Goal: Transaction & Acquisition: Obtain resource

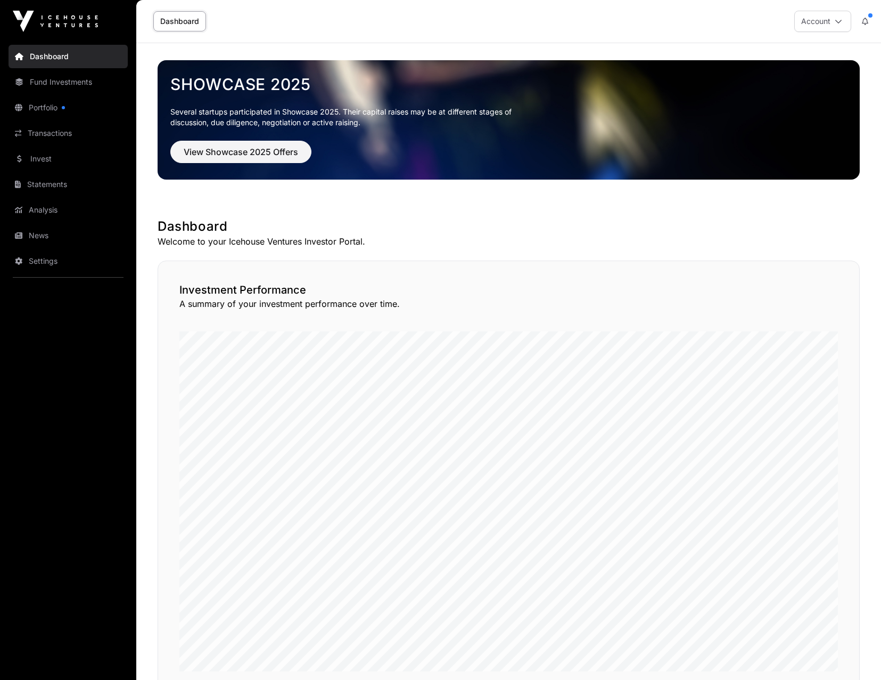
click at [56, 184] on link "Statements" at bounding box center [68, 184] width 119 height 23
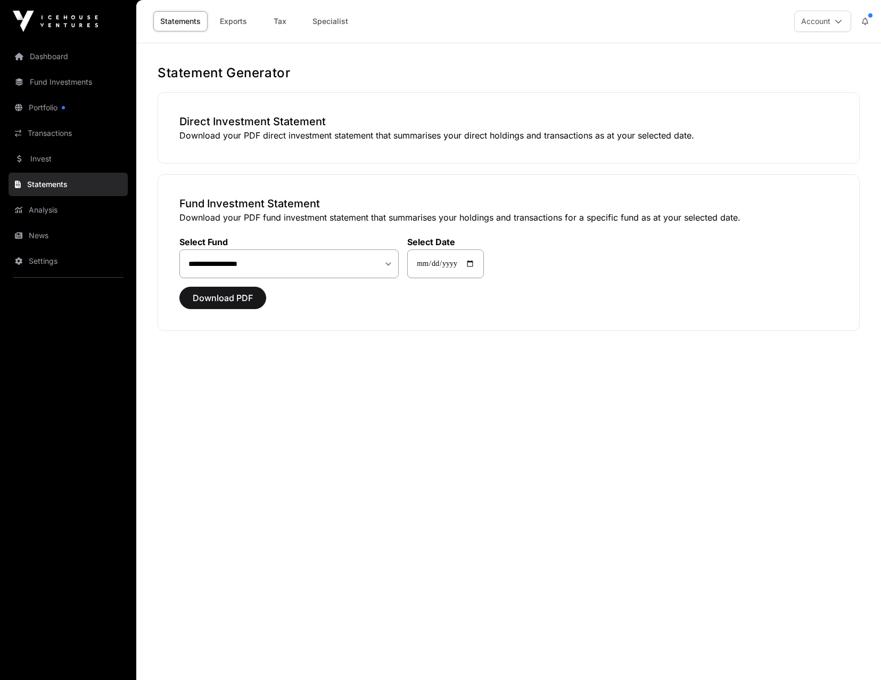
click at [315, 23] on link "Specialist" at bounding box center [331, 21] width 50 height 20
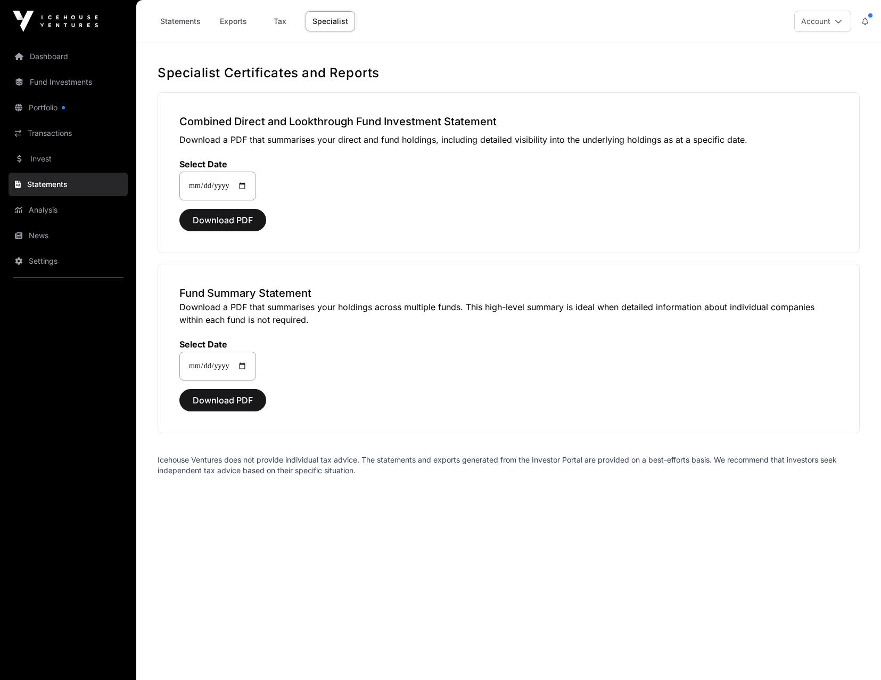
click at [229, 20] on link "Exports" at bounding box center [233, 21] width 43 height 20
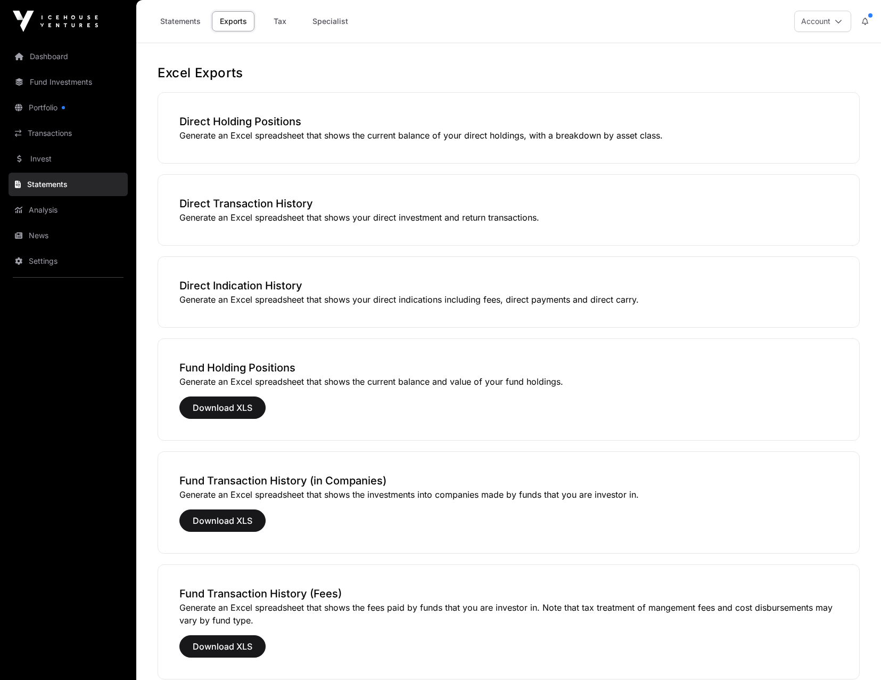
click at [313, 20] on link "Specialist" at bounding box center [331, 21] width 50 height 20
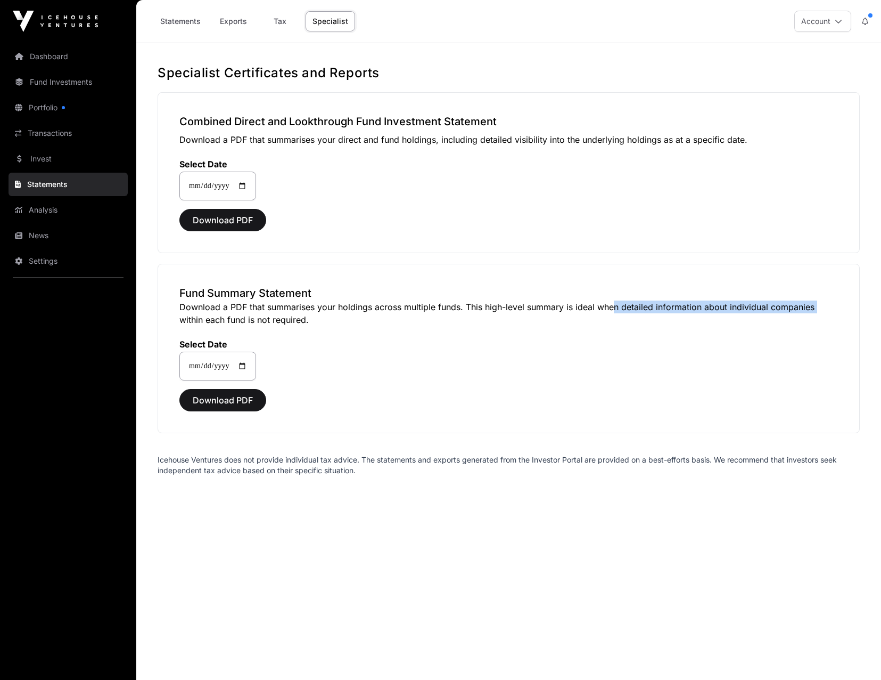
drag, startPoint x: 608, startPoint y: 307, endPoint x: 821, endPoint y: 309, distance: 213.1
click at [821, 309] on p "Download a PDF that summarises your holdings across multiple funds. This high-l…" at bounding box center [508, 313] width 659 height 26
click at [174, 22] on link "Statements" at bounding box center [180, 21] width 54 height 20
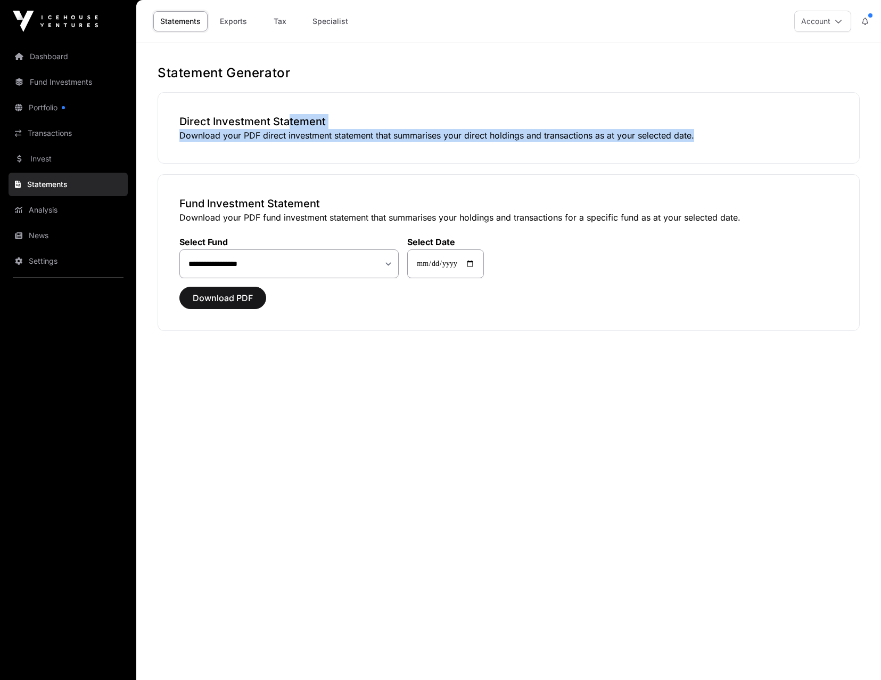
drag, startPoint x: 284, startPoint y: 127, endPoint x: 714, endPoint y: 144, distance: 429.6
click at [714, 144] on div "Direct Investment Statement Download your PDF direct investment statement that …" at bounding box center [509, 127] width 703 height 71
drag, startPoint x: 714, startPoint y: 144, endPoint x: 690, endPoint y: 135, distance: 25.1
click at [714, 144] on div "Direct Investment Statement Download your PDF direct investment statement that …" at bounding box center [509, 127] width 703 height 71
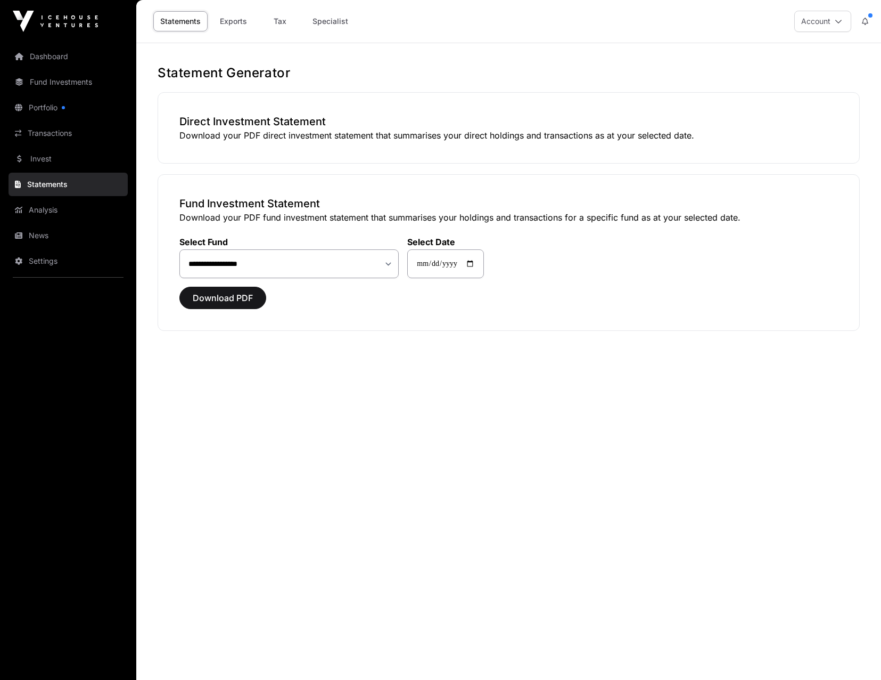
click at [238, 21] on link "Exports" at bounding box center [233, 21] width 43 height 20
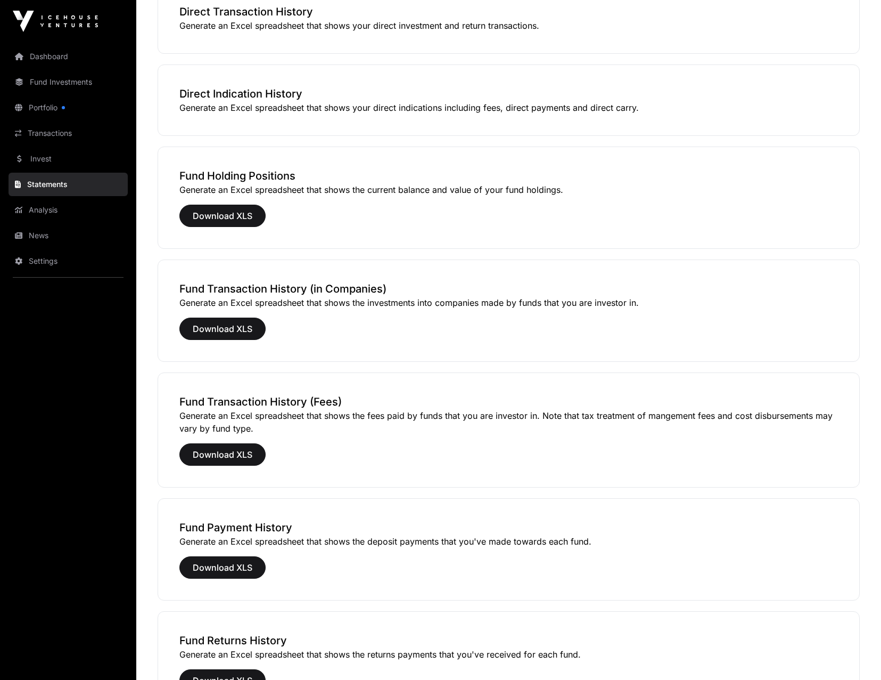
scroll to position [213, 0]
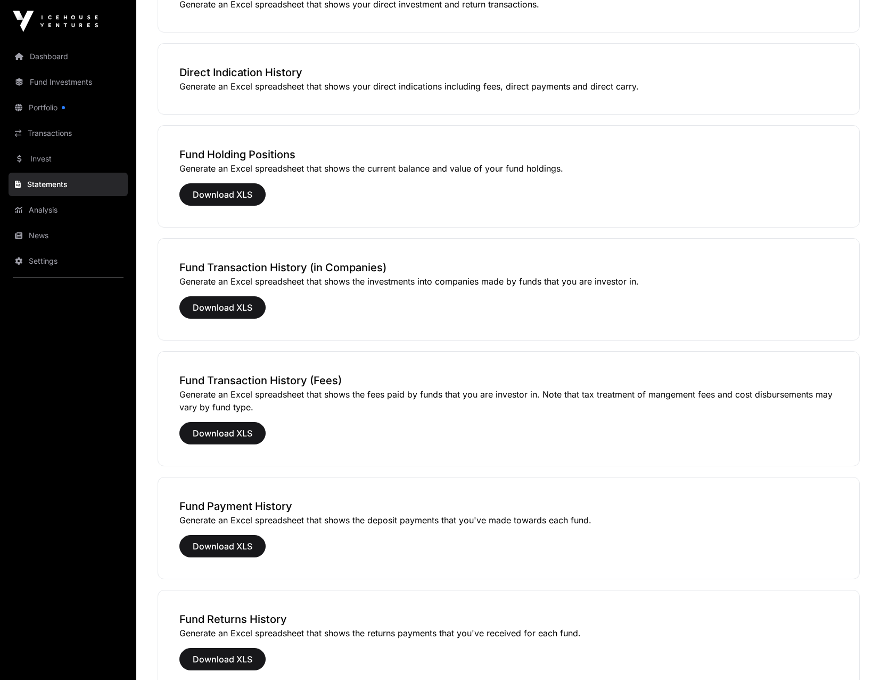
drag, startPoint x: 234, startPoint y: 279, endPoint x: 653, endPoint y: 286, distance: 418.7
click at [653, 286] on p "Generate an Excel spreadsheet that shows the investments into companies made by…" at bounding box center [508, 281] width 659 height 13
drag, startPoint x: 653, startPoint y: 286, endPoint x: 629, endPoint y: 291, distance: 24.4
click at [653, 286] on p "Generate an Excel spreadsheet that shows the investments into companies made by…" at bounding box center [508, 281] width 659 height 13
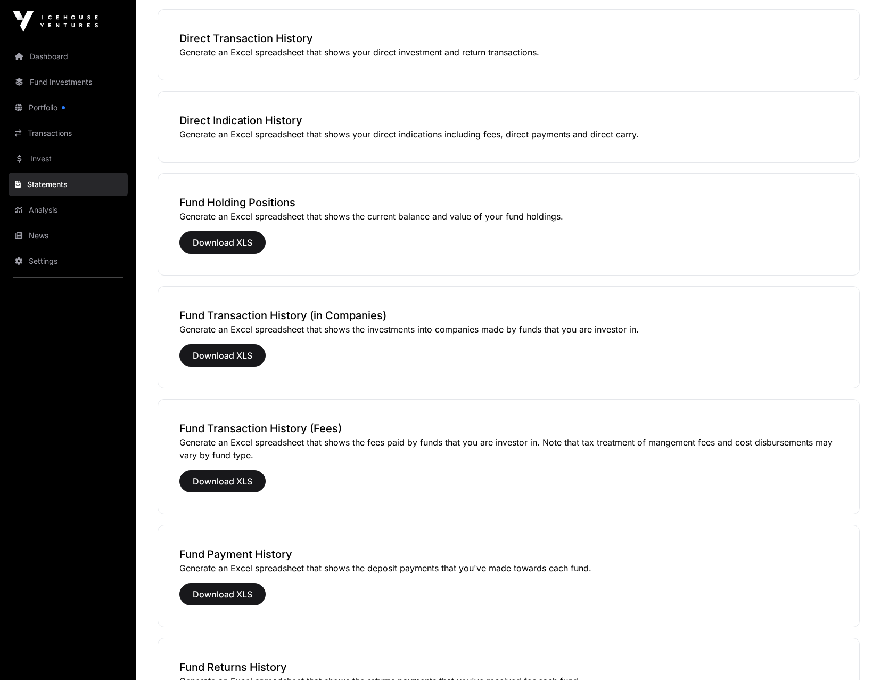
scroll to position [161, 0]
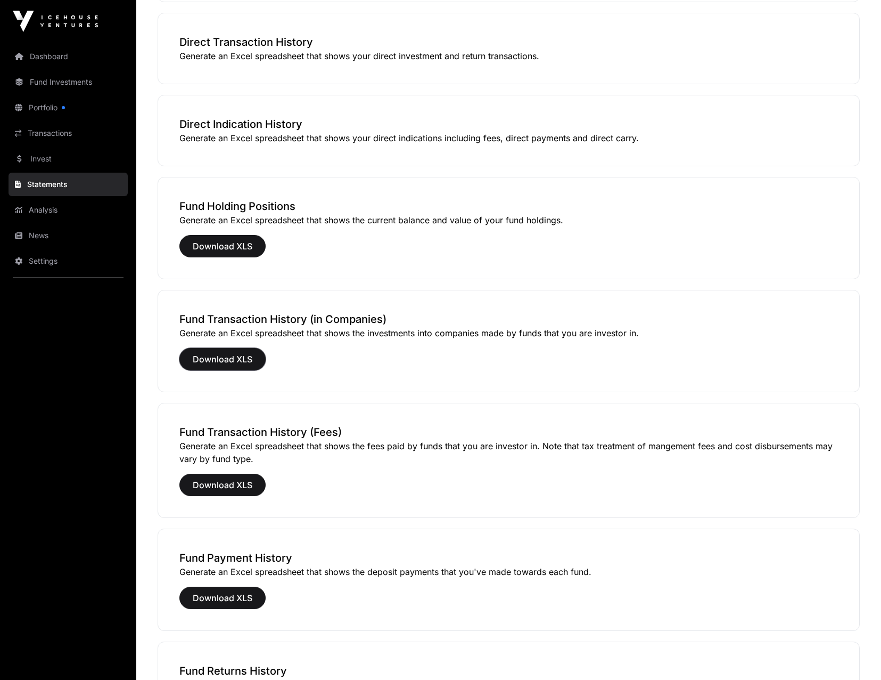
click at [227, 364] on span "Download XLS" at bounding box center [223, 359] width 60 height 13
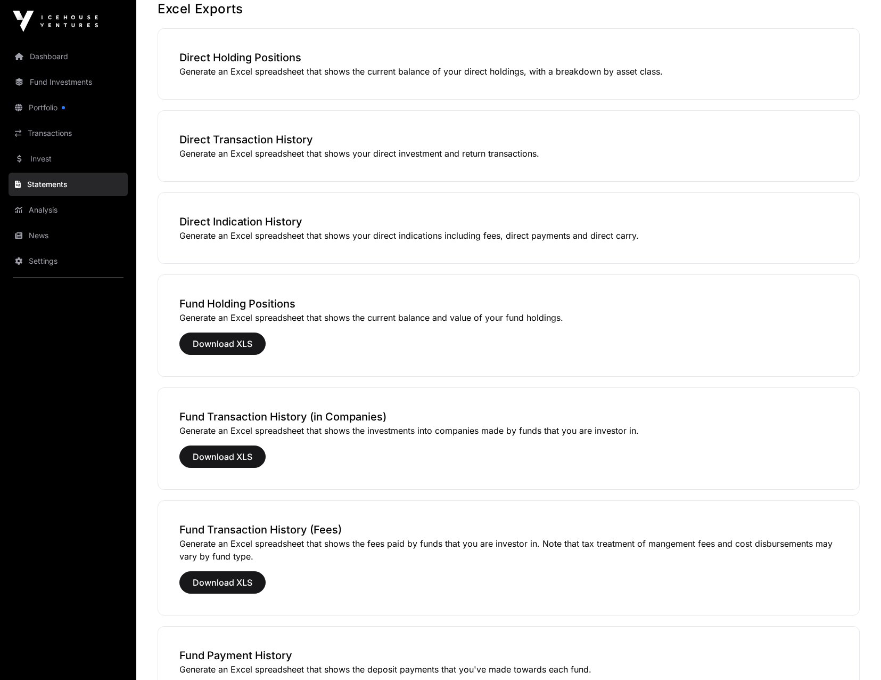
scroll to position [0, 0]
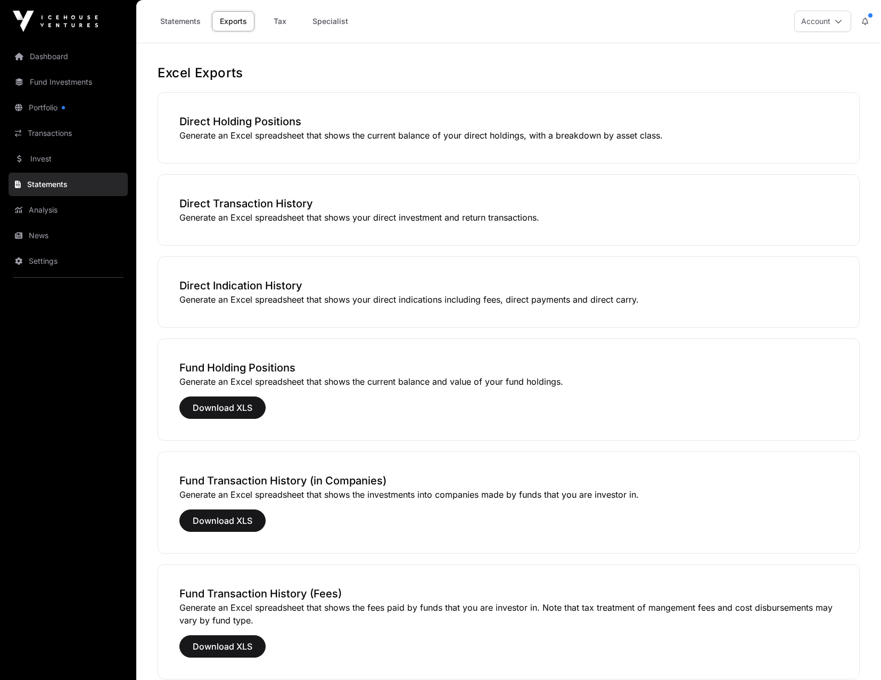
drag, startPoint x: 283, startPoint y: 22, endPoint x: 221, endPoint y: 22, distance: 61.8
click at [283, 22] on link "Tax" at bounding box center [280, 21] width 43 height 20
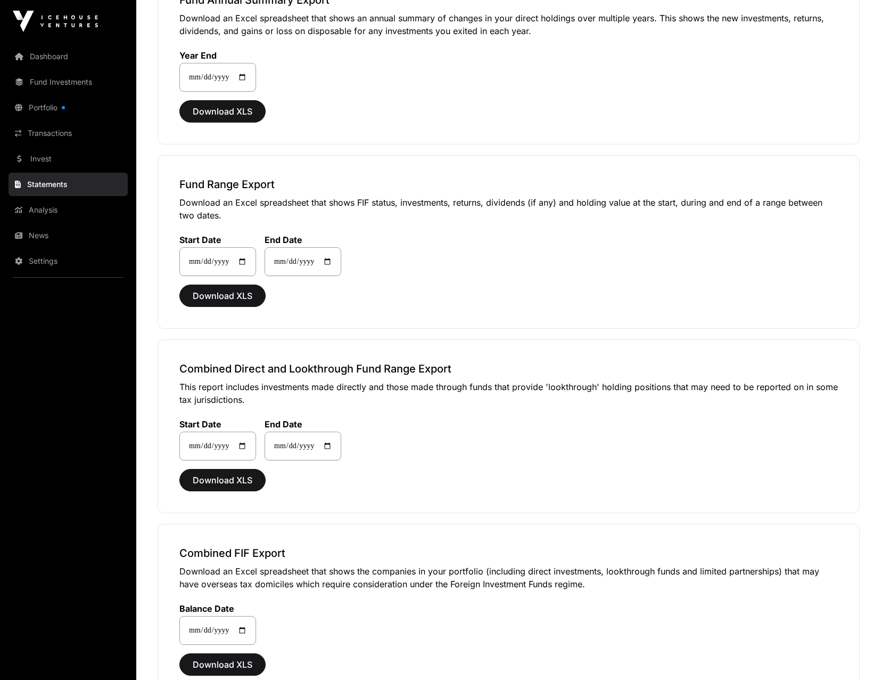
scroll to position [271, 0]
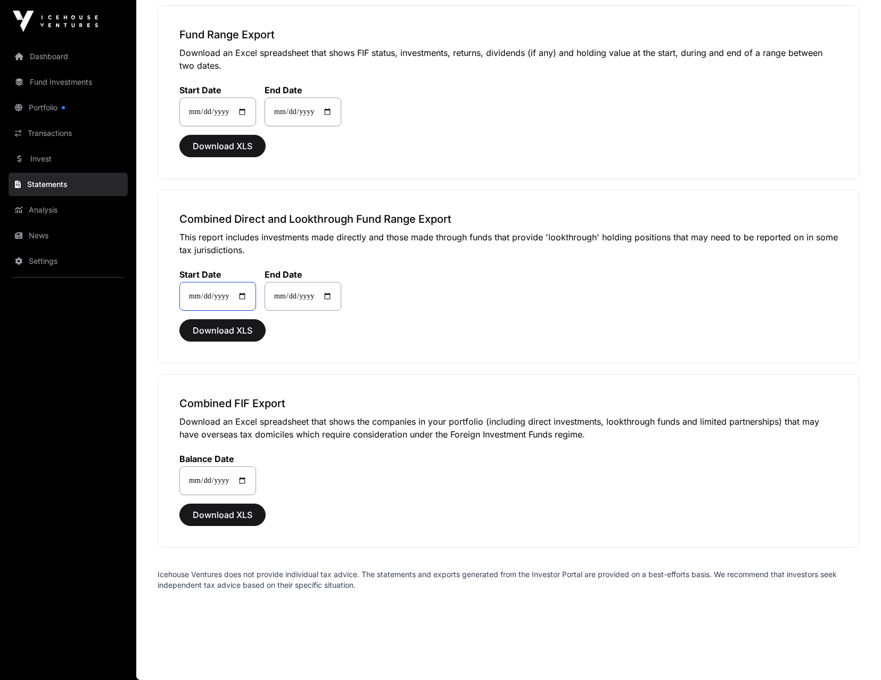
click at [256, 298] on input "**********" at bounding box center [217, 296] width 77 height 29
click at [255, 293] on input "**********" at bounding box center [217, 296] width 77 height 29
type input "**********"
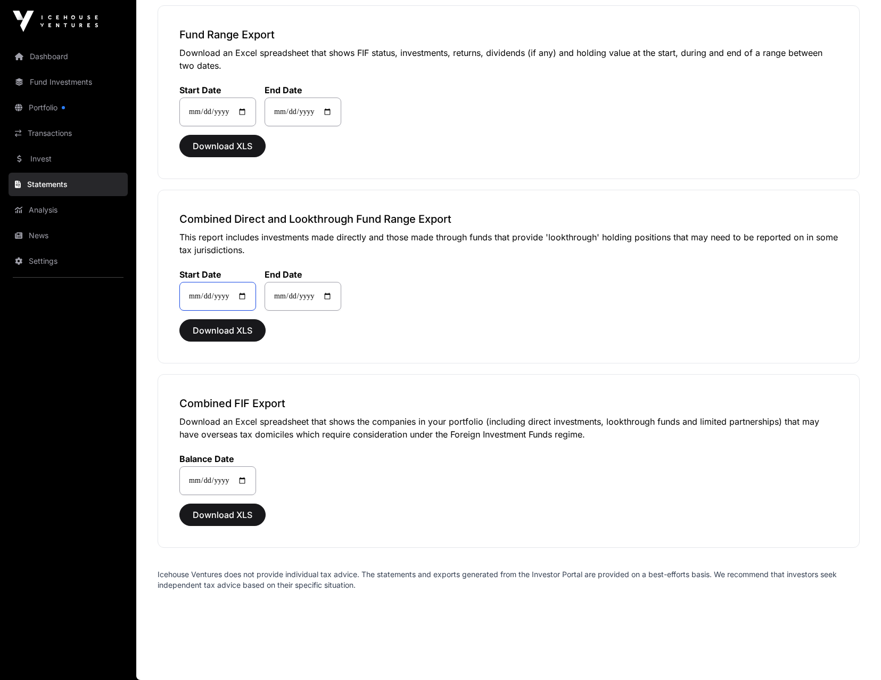
type input "**********"
click at [287, 296] on input "**********" at bounding box center [303, 296] width 77 height 29
type input "**********"
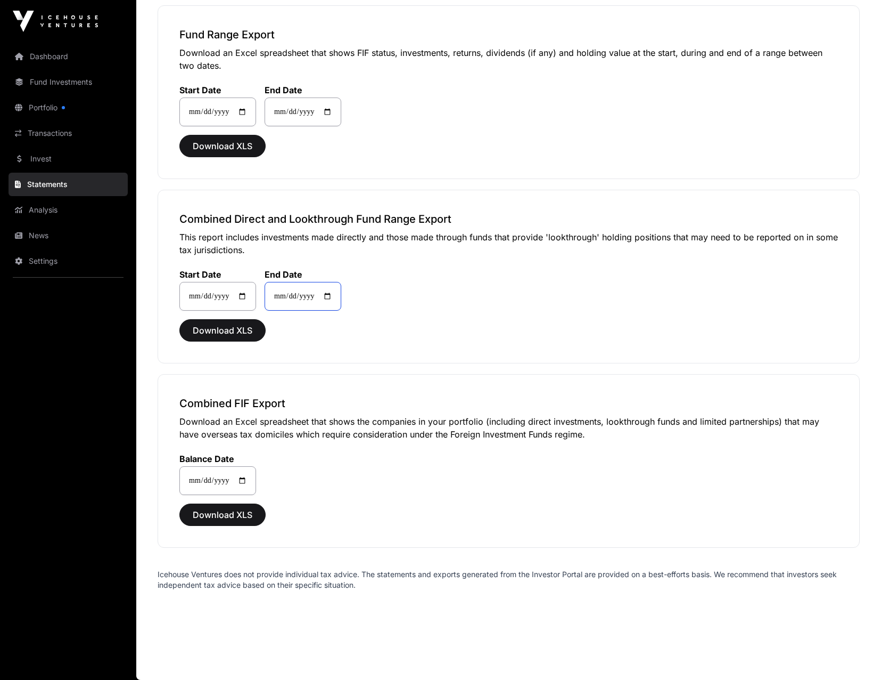
type input "**********"
click at [385, 307] on div "**********" at bounding box center [508, 283] width 659 height 54
click at [241, 329] on span "Download XLS" at bounding box center [223, 330] width 60 height 13
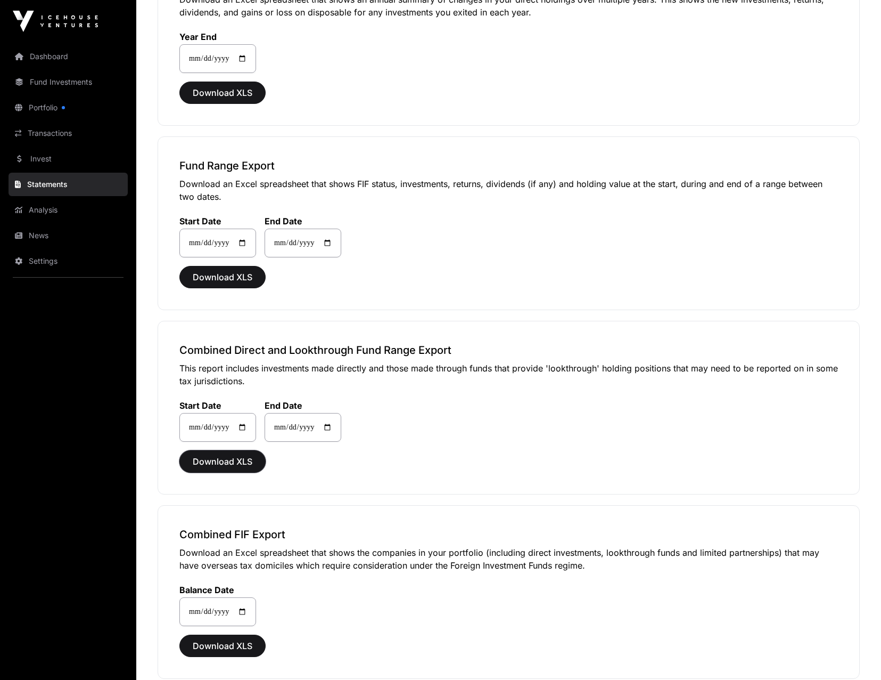
scroll to position [0, 0]
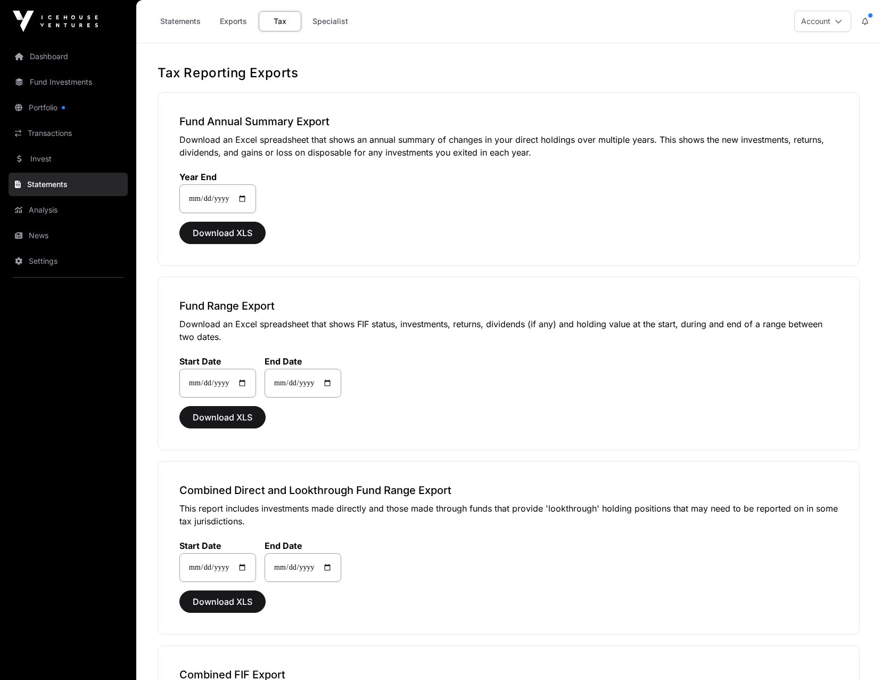
click at [455, 166] on div "**********" at bounding box center [508, 186] width 659 height 54
click at [250, 412] on span "Download XLS" at bounding box center [223, 417] width 60 height 13
click at [474, 217] on div "**********" at bounding box center [509, 179] width 703 height 174
click at [328, 20] on link "Specialist" at bounding box center [331, 21] width 50 height 20
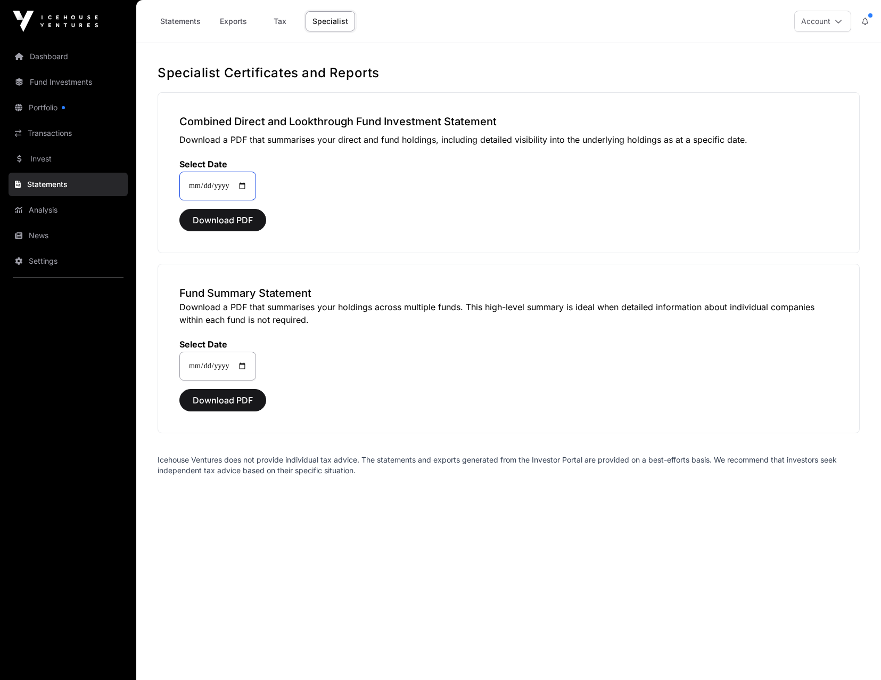
click at [189, 185] on input "**********" at bounding box center [217, 186] width 77 height 29
type input "**********"
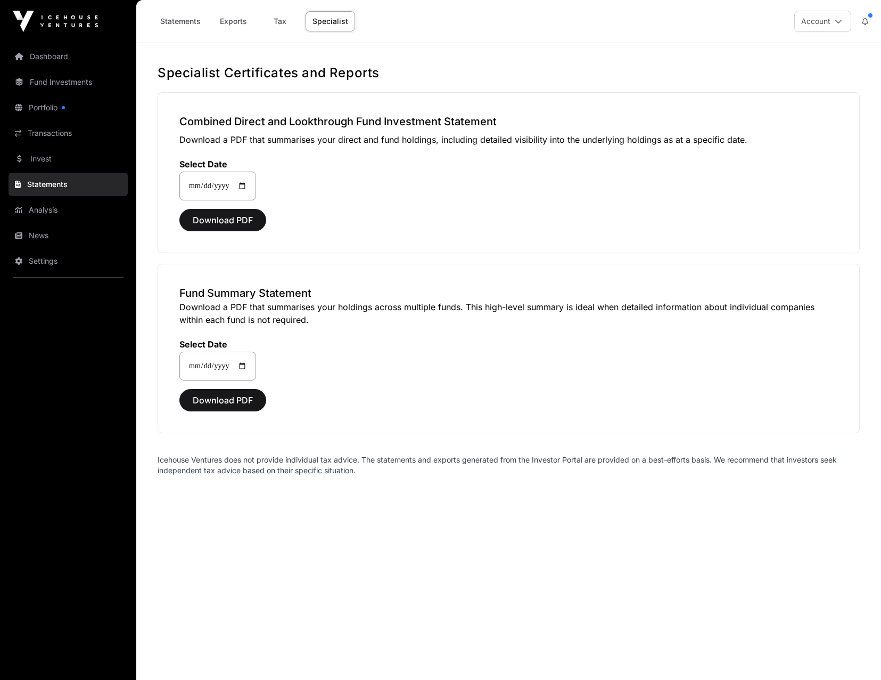
click at [392, 175] on div "**********" at bounding box center [508, 173] width 659 height 54
click at [252, 221] on span "Download PDF" at bounding box center [223, 220] width 60 height 13
drag, startPoint x: 366, startPoint y: 148, endPoint x: 304, endPoint y: 69, distance: 100.8
click at [366, 146] on div "**********" at bounding box center [508, 173] width 659 height 54
click at [178, 18] on link "Statements" at bounding box center [180, 21] width 54 height 20
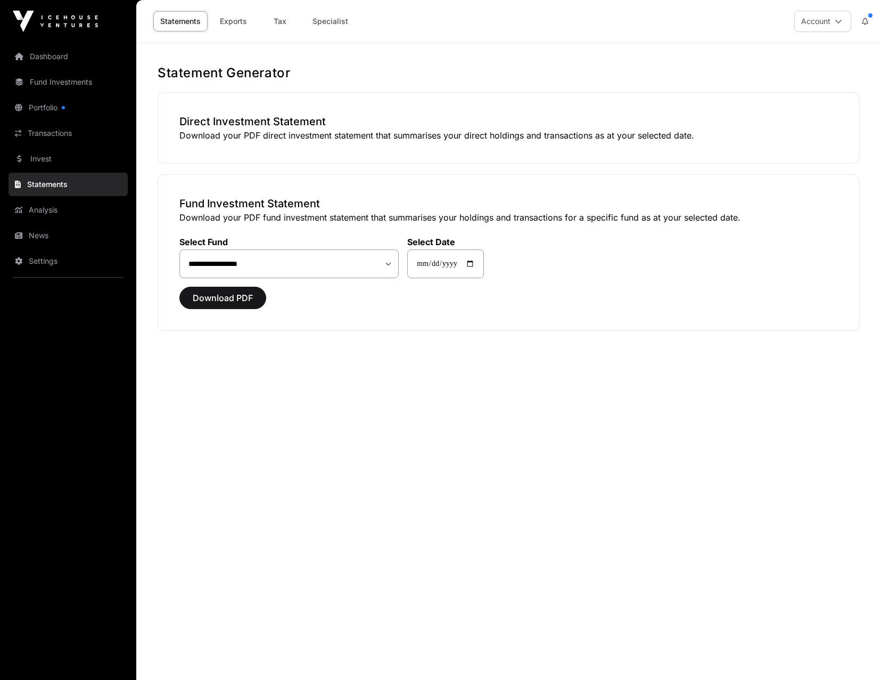
drag, startPoint x: 281, startPoint y: 131, endPoint x: 300, endPoint y: 116, distance: 23.9
click at [283, 131] on p "Download your PDF direct investment statement that summarises your direct holdi…" at bounding box center [508, 135] width 659 height 13
click at [228, 22] on link "Exports" at bounding box center [233, 21] width 43 height 20
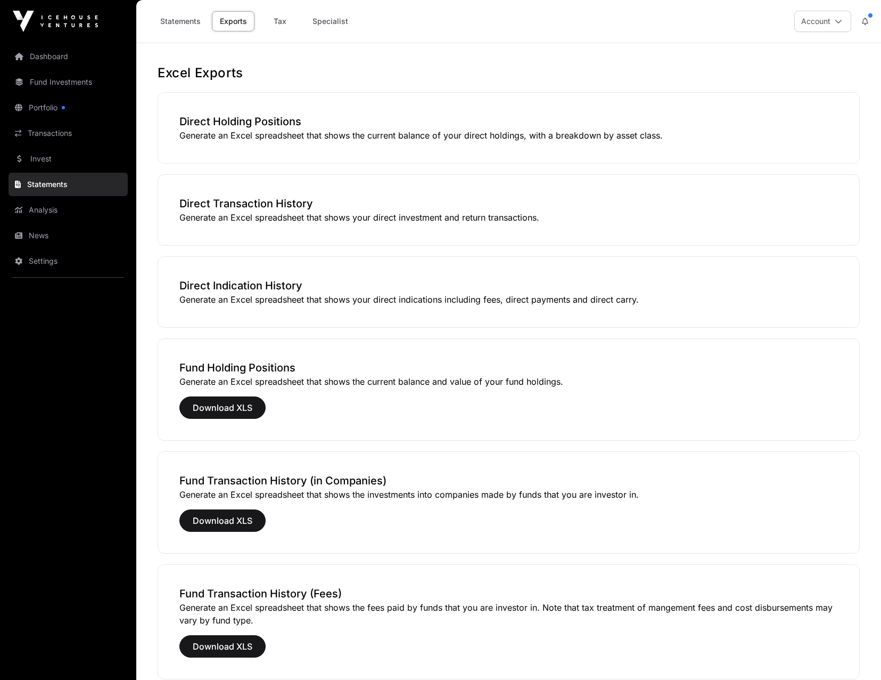
click at [36, 138] on link "Transactions" at bounding box center [68, 132] width 119 height 23
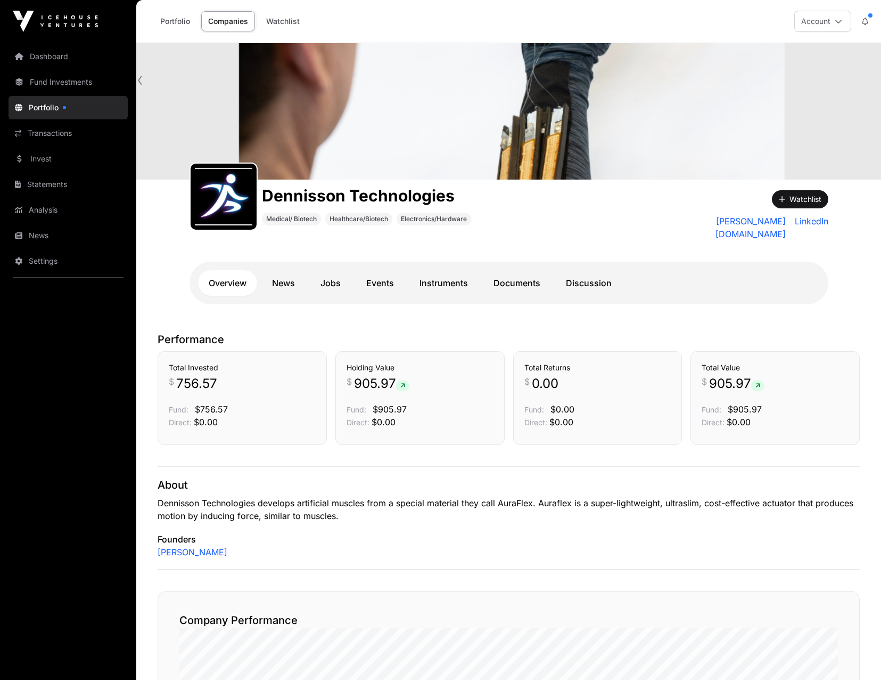
click at [65, 190] on link "Statements" at bounding box center [68, 184] width 119 height 23
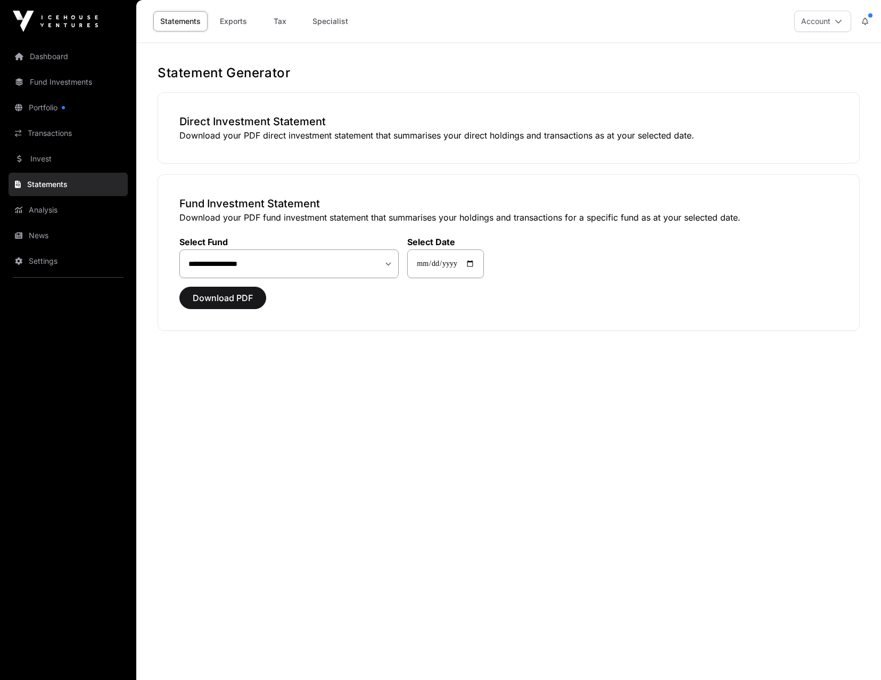
click at [234, 14] on link "Exports" at bounding box center [233, 21] width 43 height 20
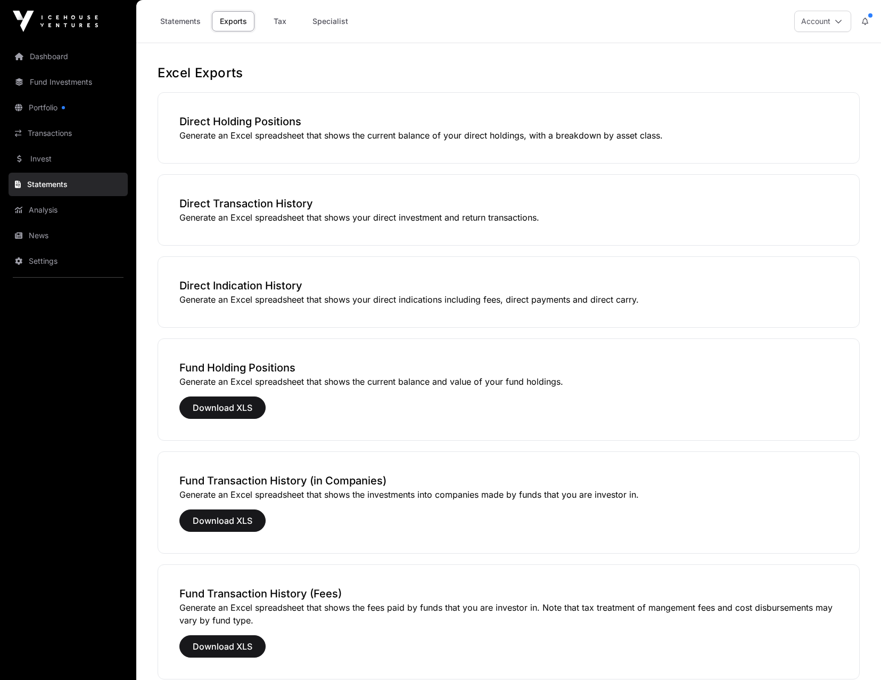
click at [251, 201] on h3 "Direct Transaction History" at bounding box center [508, 203] width 659 height 15
click at [375, 226] on div "Direct Transaction History Generate an Excel spreadsheet that shows your direct…" at bounding box center [509, 209] width 703 height 71
drag, startPoint x: 375, startPoint y: 226, endPoint x: 362, endPoint y: 223, distance: 13.8
click at [362, 223] on p "Generate an Excel spreadsheet that shows your direct investment and return tran…" at bounding box center [508, 217] width 659 height 13
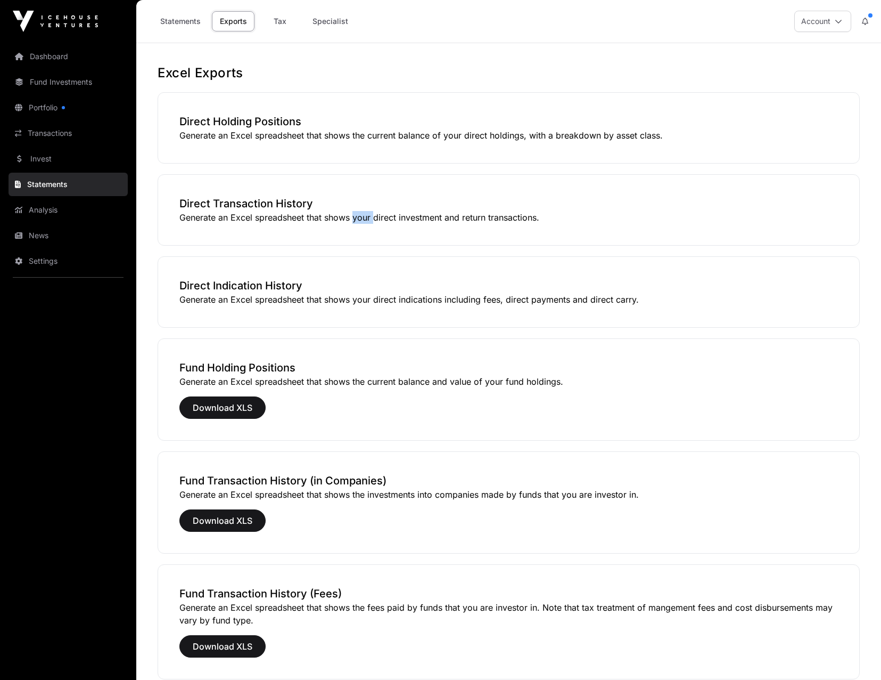
click at [362, 223] on p "Generate an Excel spreadsheet that shows your direct investment and return tran…" at bounding box center [508, 217] width 659 height 13
click at [361, 221] on p "Generate an Excel spreadsheet that shows your direct investment and return tran…" at bounding box center [508, 217] width 659 height 13
drag, startPoint x: 361, startPoint y: 221, endPoint x: 322, endPoint y: 200, distance: 43.4
click at [322, 200] on h3 "Direct Transaction History" at bounding box center [508, 203] width 659 height 15
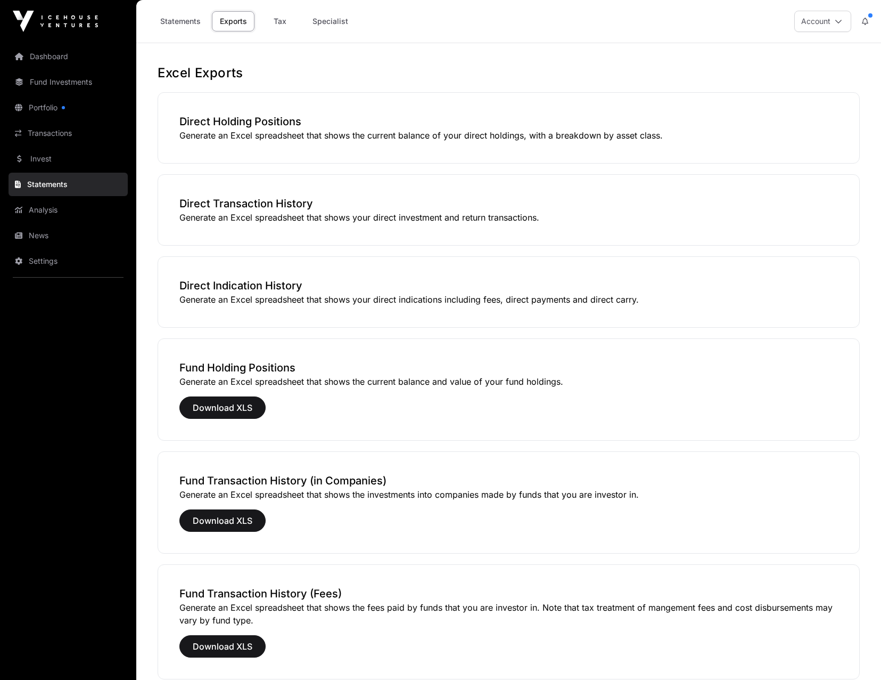
click at [291, 199] on h3 "Direct Transaction History" at bounding box center [508, 203] width 659 height 15
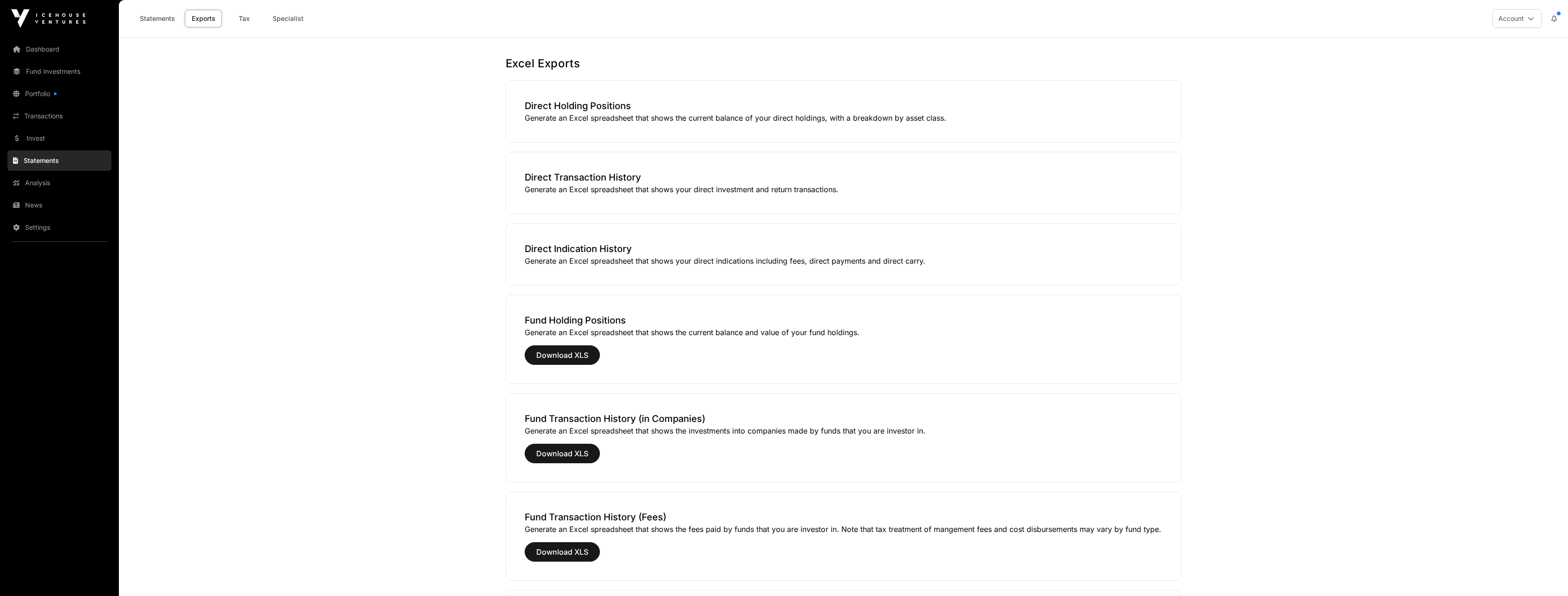
click at [555, 166] on div "Direct Transaction History Generate an Excel spreadsheet that shows your direct…" at bounding box center [844, 182] width 676 height 62
click at [555, 167] on div "Direct Transaction History Generate an Excel spreadsheet that shows your direct…" at bounding box center [844, 182] width 676 height 62
drag, startPoint x: 555, startPoint y: 167, endPoint x: 554, endPoint y: 172, distance: 5.1
click at [554, 172] on div "Direct Transaction History Generate an Excel spreadsheet that shows your direct…" at bounding box center [844, 182] width 676 height 62
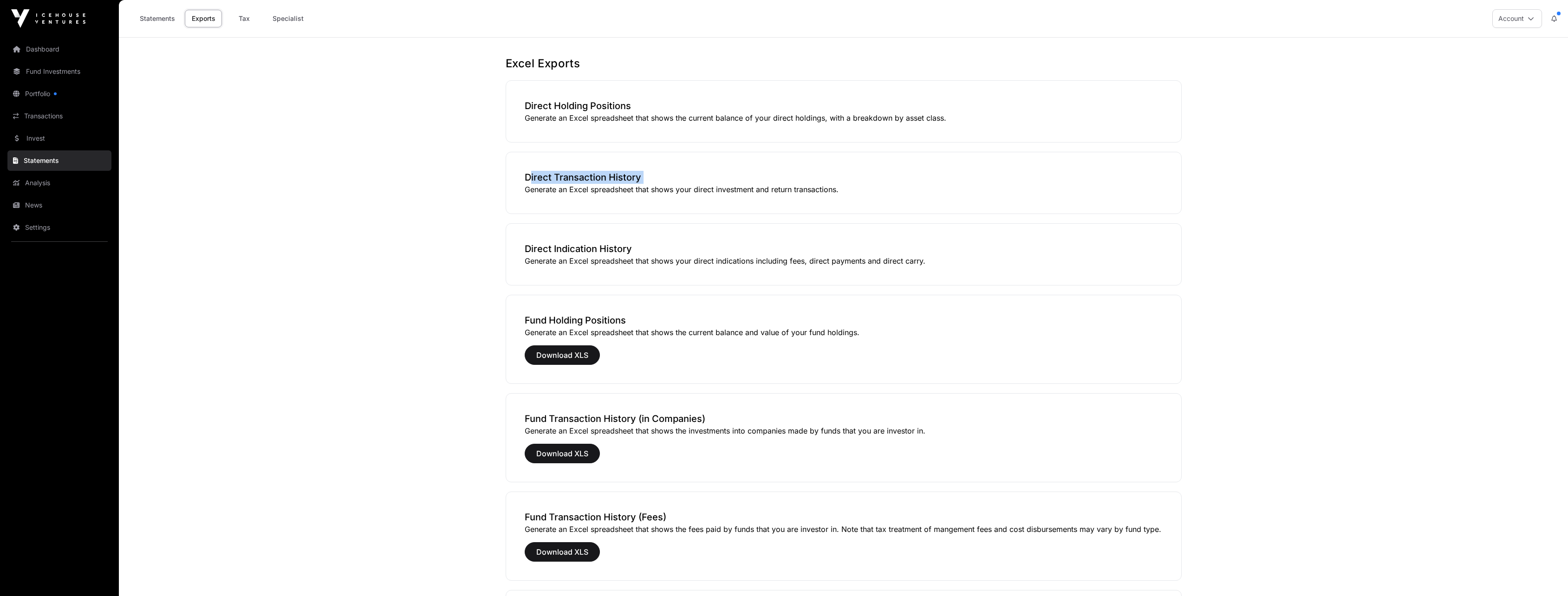
click at [554, 173] on h3 "Direct Transaction History" at bounding box center [844, 177] width 638 height 13
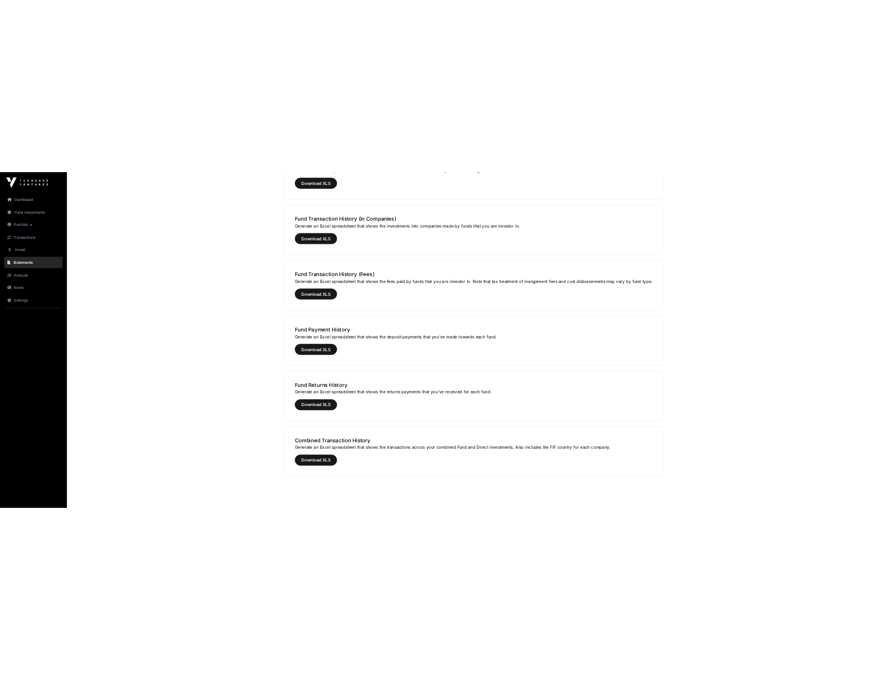
scroll to position [411, 0]
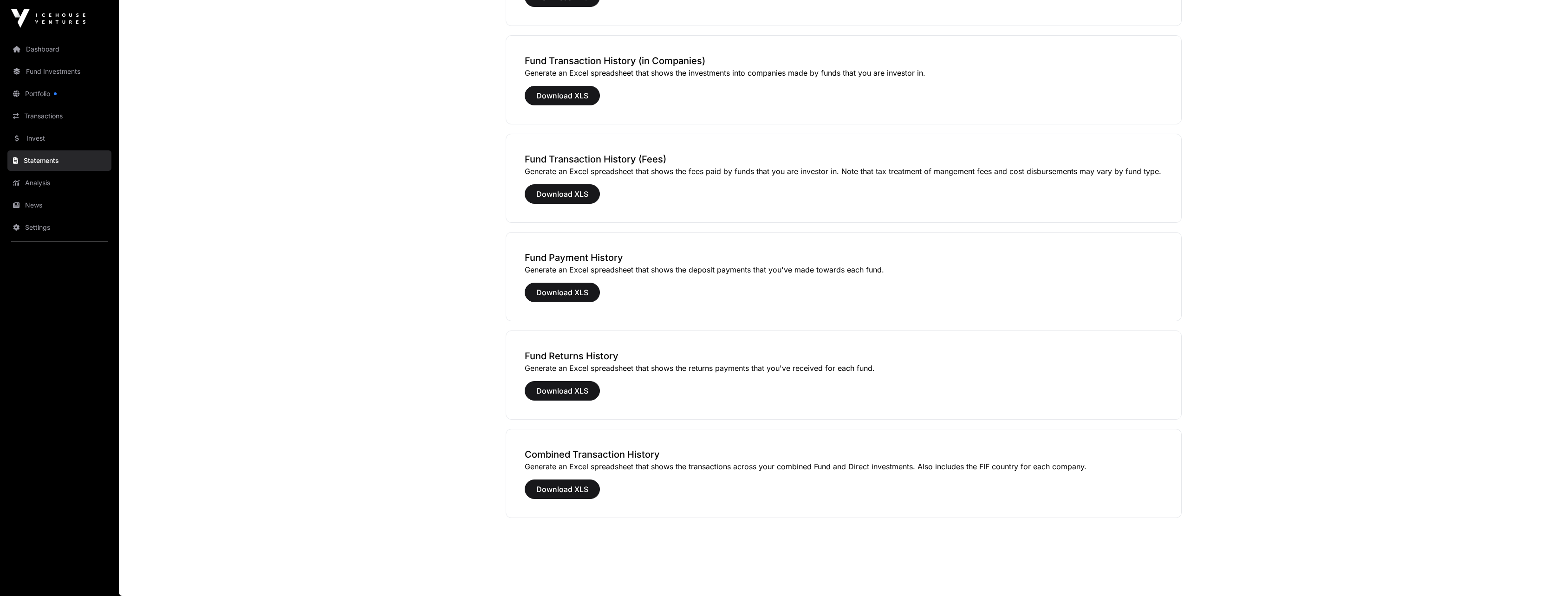
click at [670, 472] on div "Combined Transaction History Generate an Excel spreadsheet that shows the trans…" at bounding box center [844, 473] width 676 height 89
drag, startPoint x: 671, startPoint y: 468, endPoint x: 1131, endPoint y: 481, distance: 460.2
click at [775, 481] on div "Combined Transaction History Generate an Excel spreadsheet that shows the trans…" at bounding box center [844, 473] width 676 height 89
click at [775, 481] on div "Download XLS" at bounding box center [844, 489] width 638 height 19
click at [549, 488] on span "Download XLS" at bounding box center [562, 489] width 52 height 11
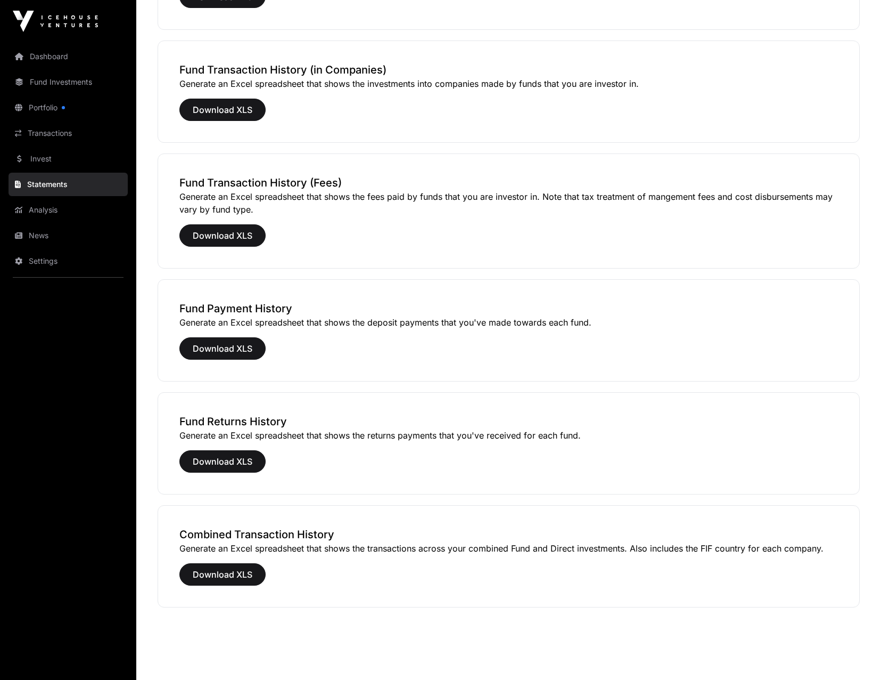
click at [767, 110] on div "Download XLS" at bounding box center [508, 110] width 659 height 22
click at [751, 148] on div "Excel Exports Direct Holding Positions Generate an Excel spreadsheet that shows…" at bounding box center [508, 137] width 745 height 966
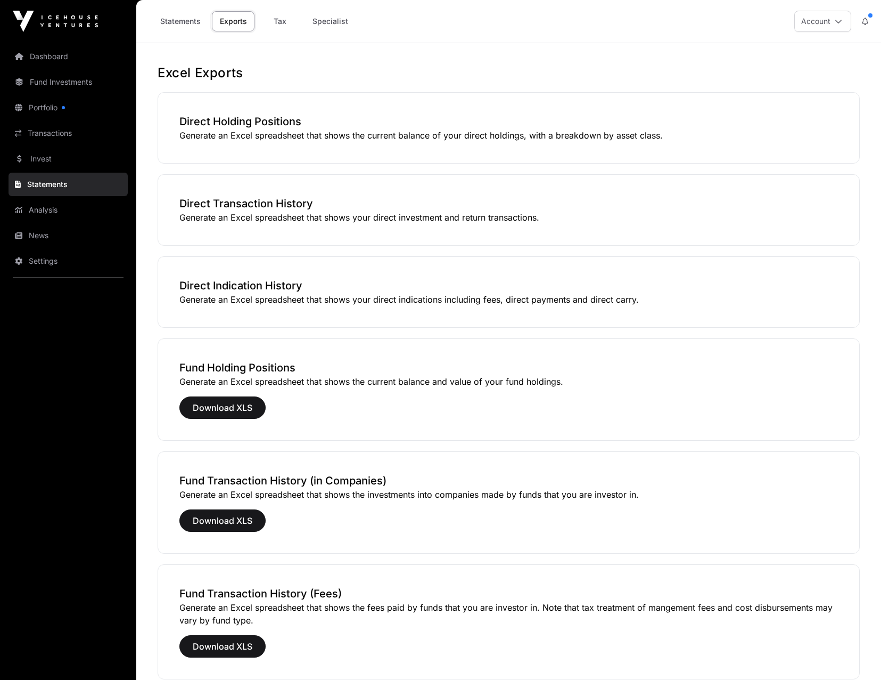
scroll to position [428, 0]
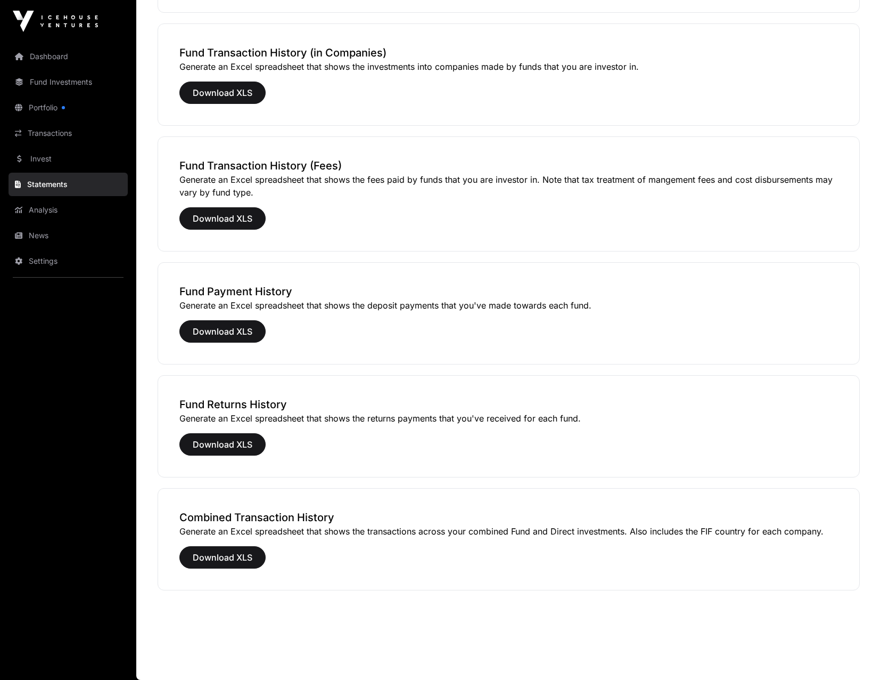
click at [702, 615] on main "Excel Exports Direct Holding Positions Generate an Excel spreadsheet that shows…" at bounding box center [508, 147] width 745 height 1064
click at [870, 71] on div "Excel Exports Direct Holding Positions Generate an Excel spreadsheet that shows…" at bounding box center [508, 120] width 745 height 966
click at [592, 259] on div "Excel Exports Direct Holding Positions Generate an Excel spreadsheet that shows…" at bounding box center [508, 120] width 745 height 966
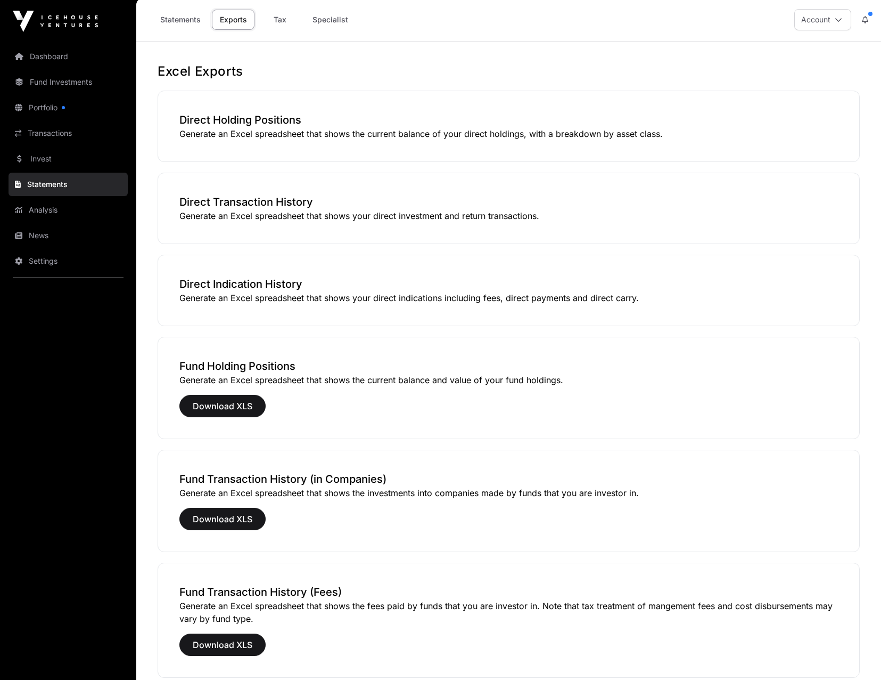
scroll to position [0, 0]
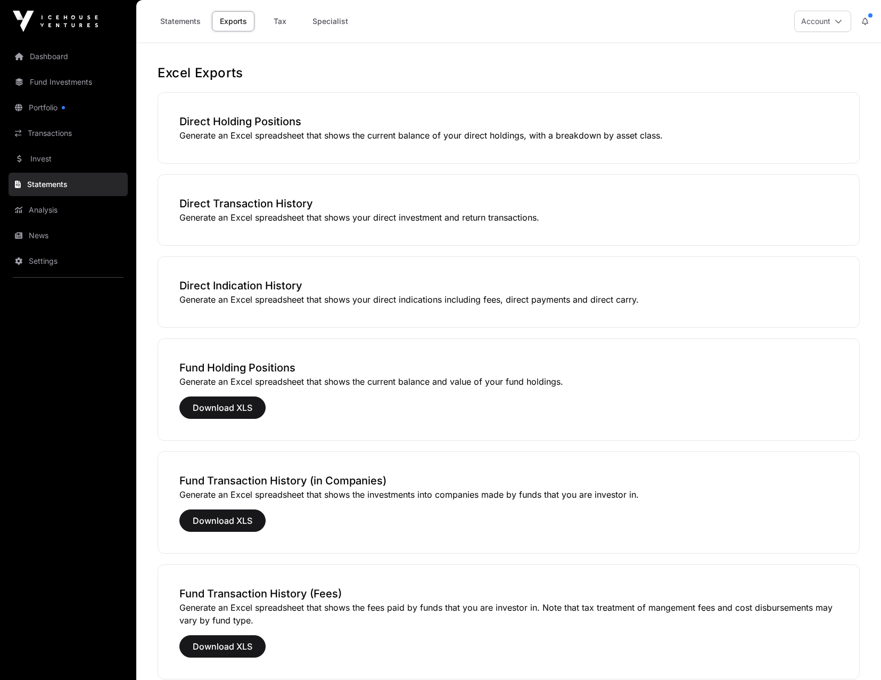
click at [845, 18] on button "Account" at bounding box center [823, 21] width 57 height 21
click at [757, 154] on link "Sign Out" at bounding box center [783, 149] width 131 height 19
